Goal: Task Accomplishment & Management: Use online tool/utility

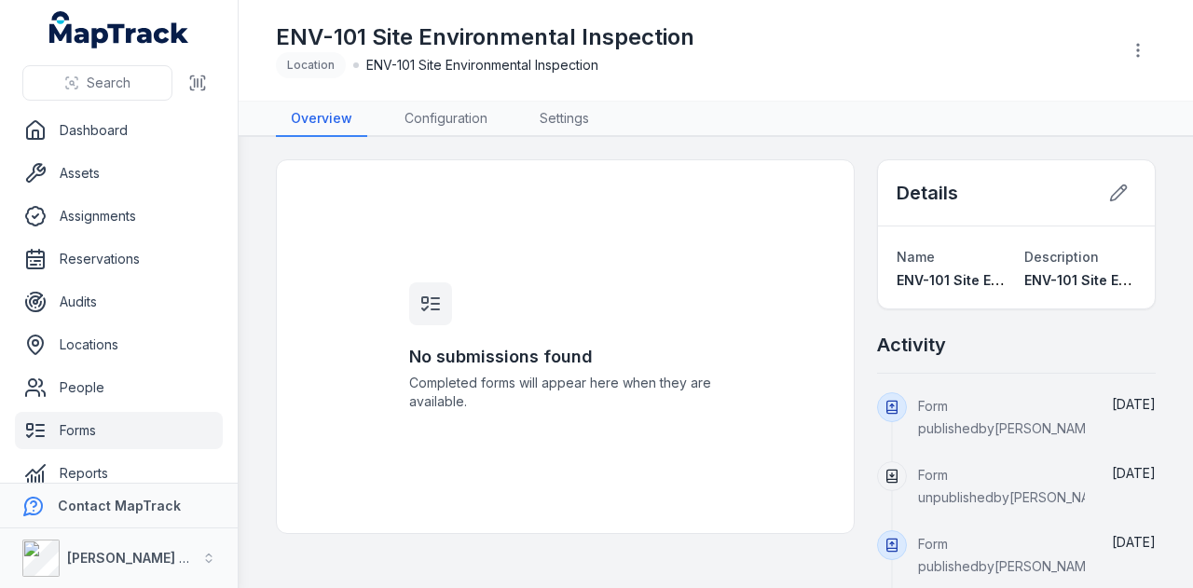
scroll to position [22, 0]
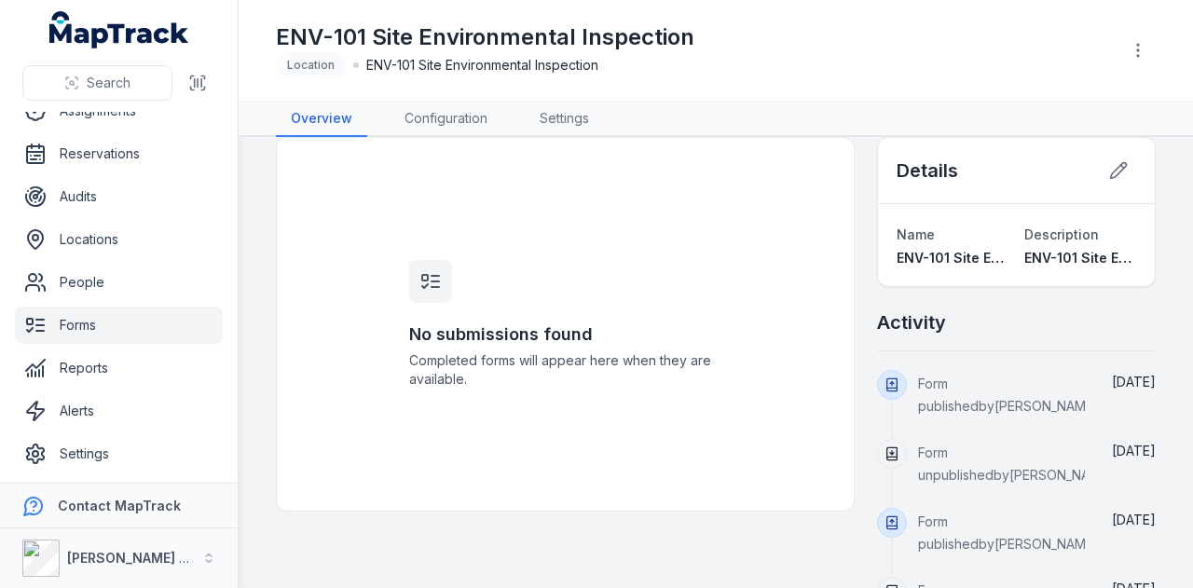
click at [118, 305] on ul "Dashboard Assets Assignments Reservations Audits Locations People Forms Reports…" at bounding box center [119, 240] width 208 height 466
click at [105, 325] on link "Forms" at bounding box center [119, 325] width 208 height 37
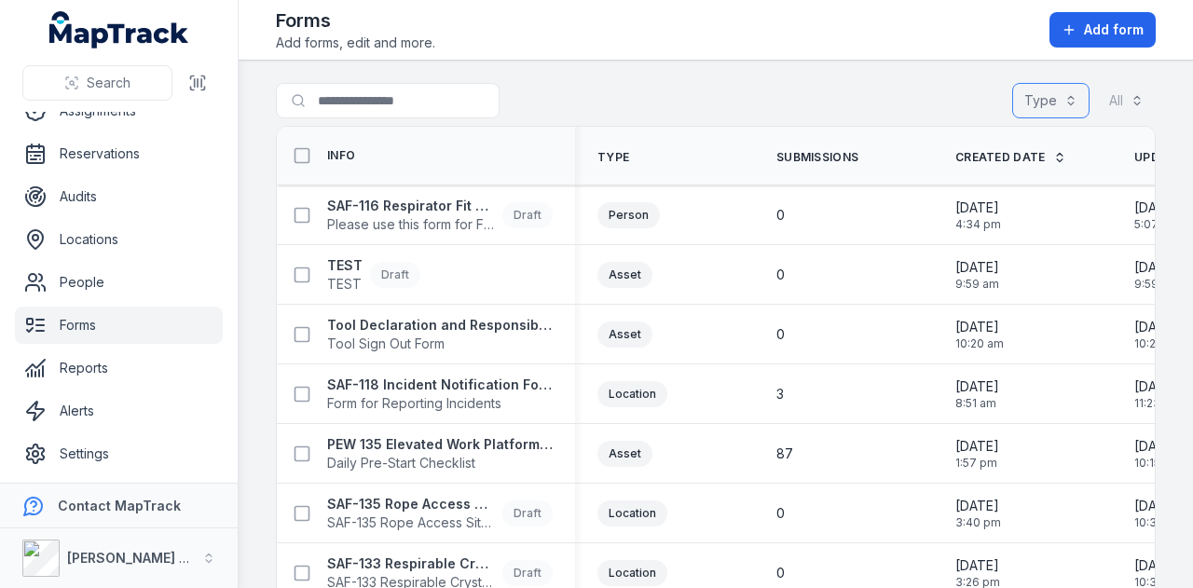
click at [1044, 86] on button "Type" at bounding box center [1050, 100] width 77 height 35
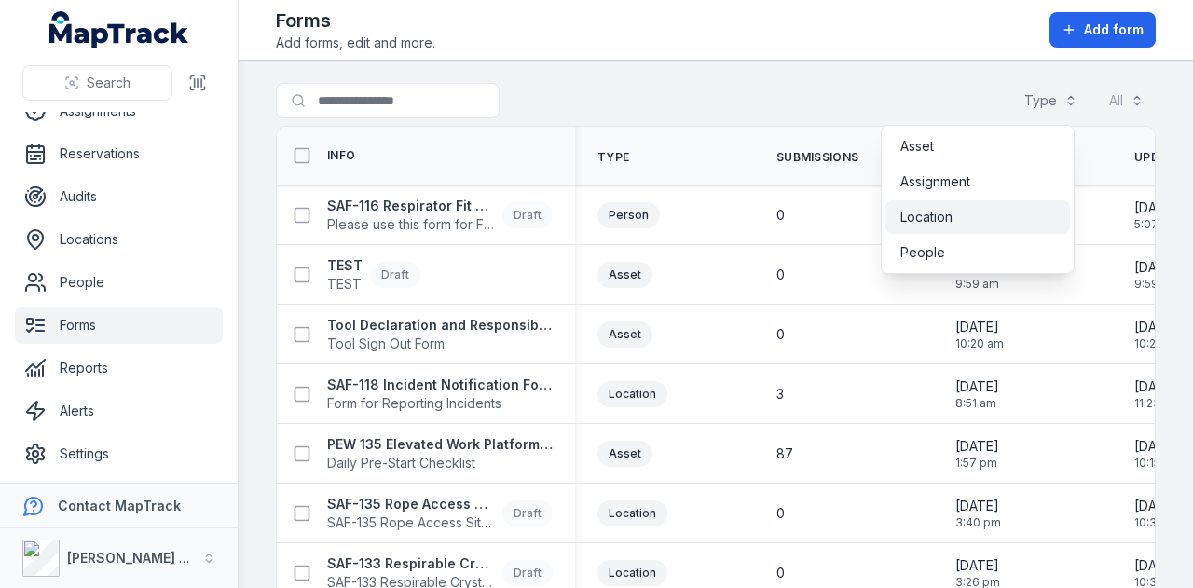
click at [988, 208] on div "Location" at bounding box center [977, 217] width 155 height 19
click at [886, 64] on main "Search for forms Type (1) ******** All Info Type Submissions Created Date Updat…" at bounding box center [716, 324] width 954 height 527
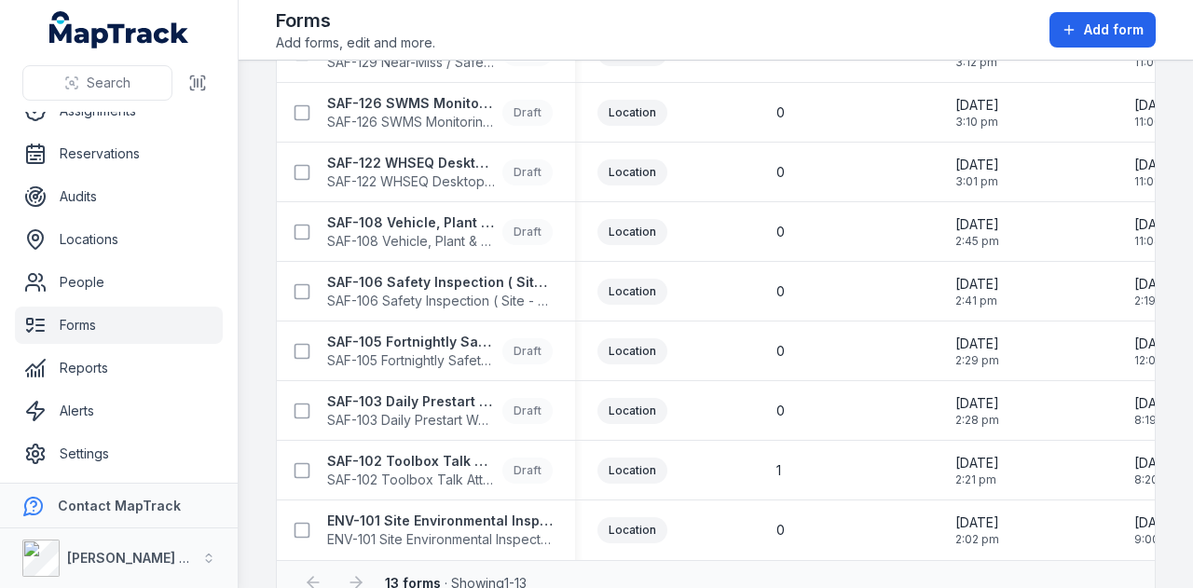
scroll to position [443, 0]
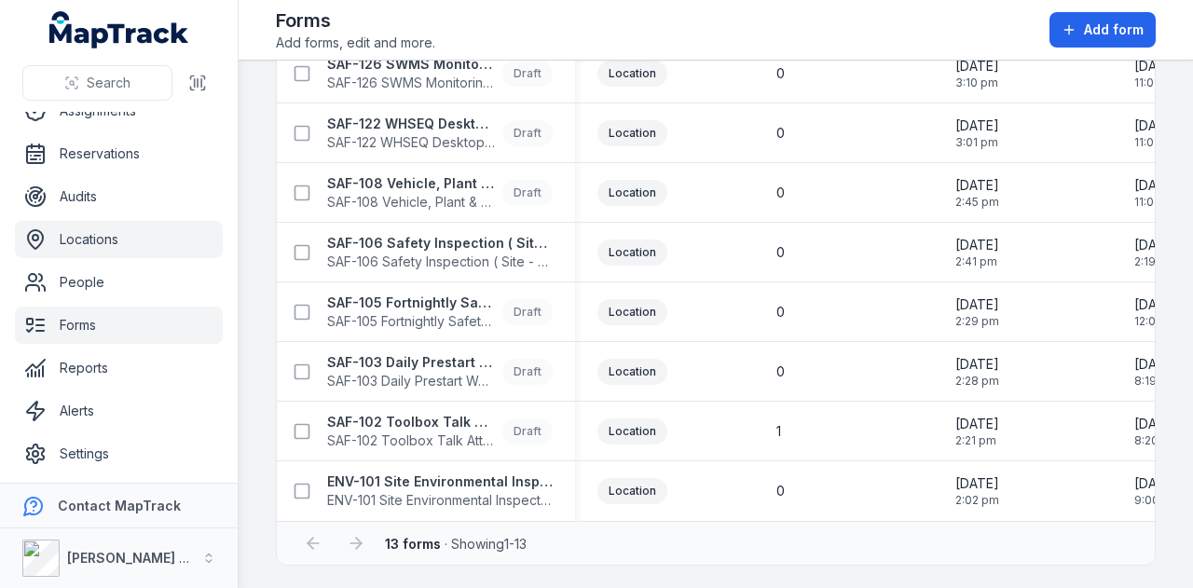
click at [149, 252] on link "Locations" at bounding box center [119, 239] width 208 height 37
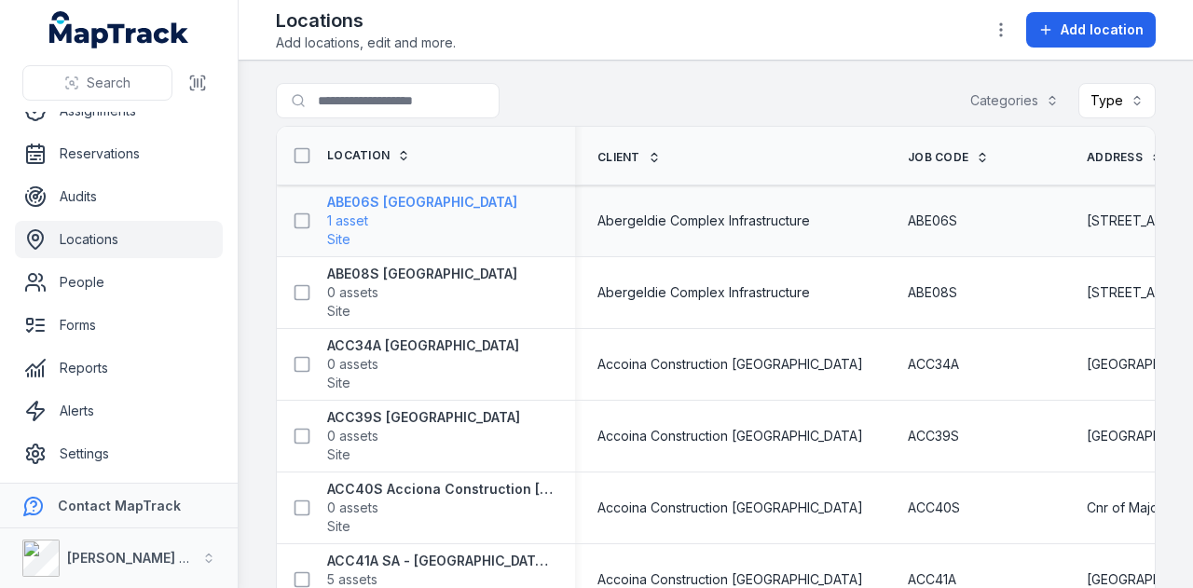
click at [393, 201] on strong "ABE06S [GEOGRAPHIC_DATA]" at bounding box center [422, 202] width 190 height 19
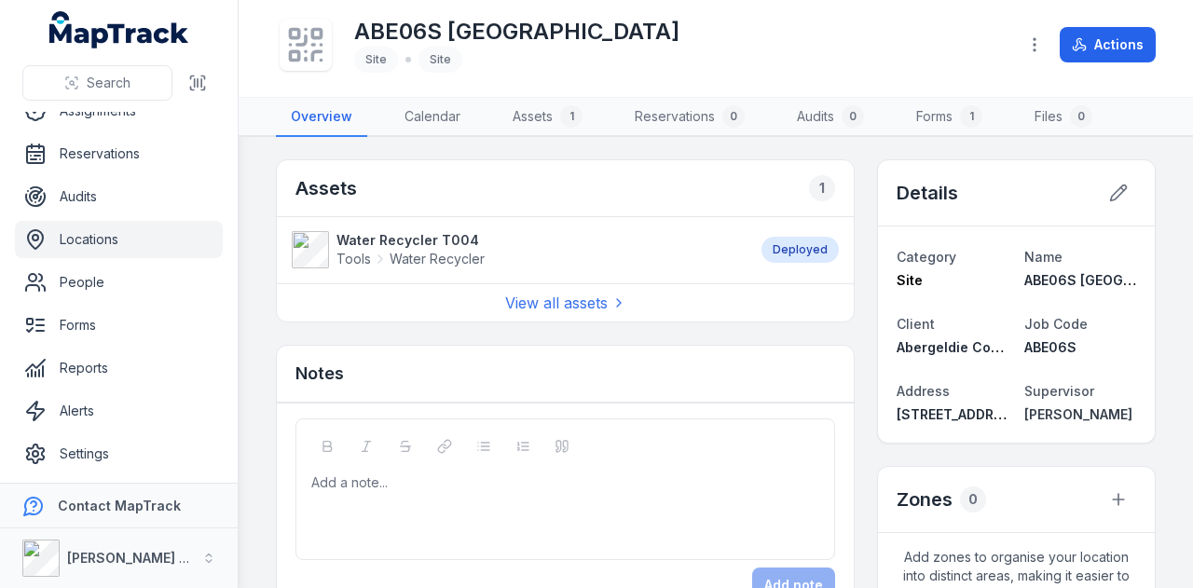
click at [453, 241] on strong "Water Recycler T004" at bounding box center [410, 240] width 148 height 19
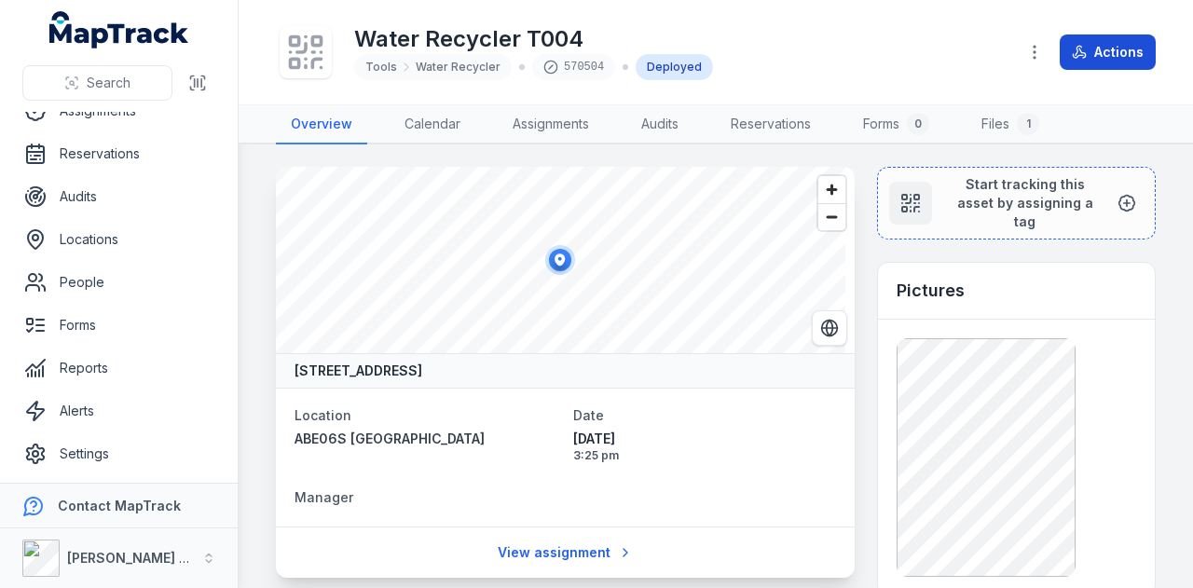
click at [1105, 57] on button "Actions" at bounding box center [1107, 51] width 96 height 35
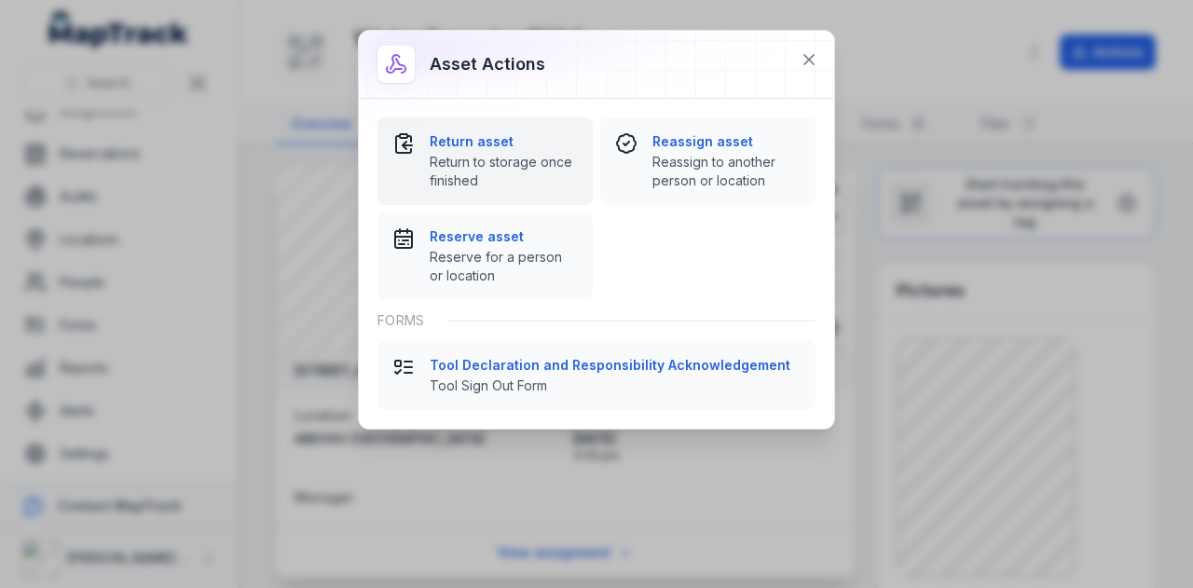
click at [506, 148] on strong "Return asset" at bounding box center [504, 141] width 148 height 19
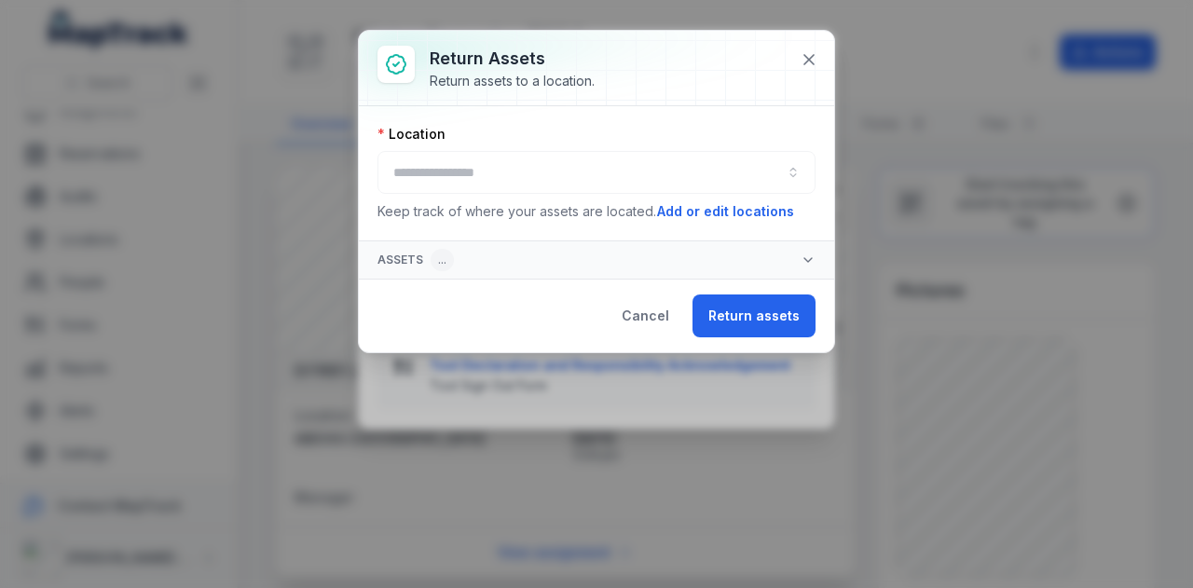
click at [519, 168] on div at bounding box center [596, 172] width 438 height 43
click at [519, 174] on button "button" at bounding box center [596, 172] width 438 height 43
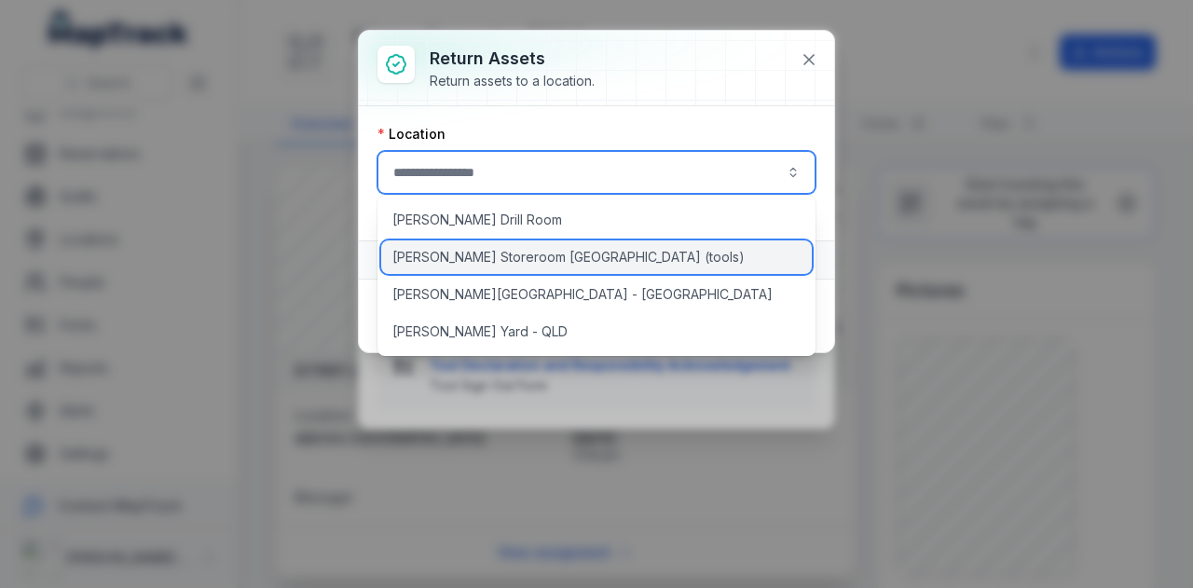
click at [529, 252] on span "[PERSON_NAME] Storeroom [GEOGRAPHIC_DATA] (tools)" at bounding box center [568, 257] width 352 height 19
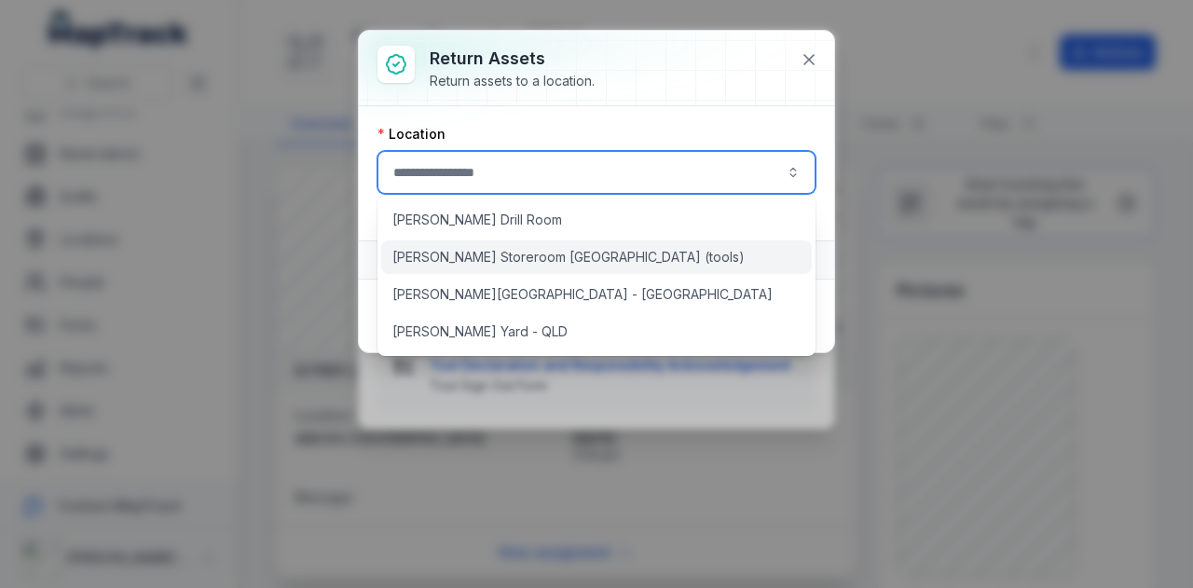
type input "**********"
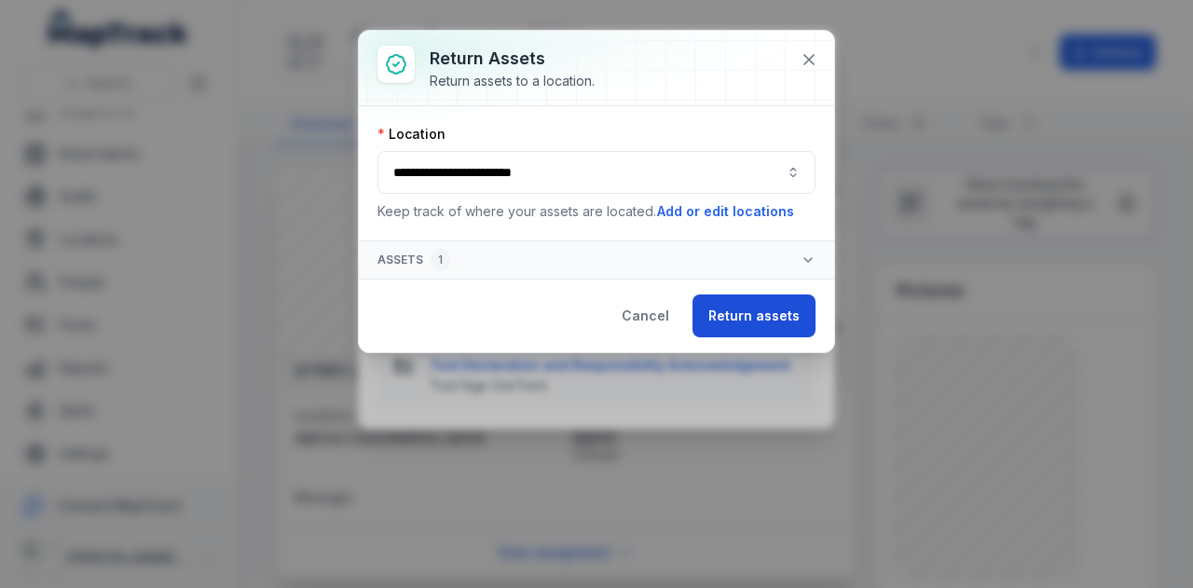
click at [786, 321] on button "Return assets" at bounding box center [753, 315] width 123 height 43
